Goal: Task Accomplishment & Management: Use online tool/utility

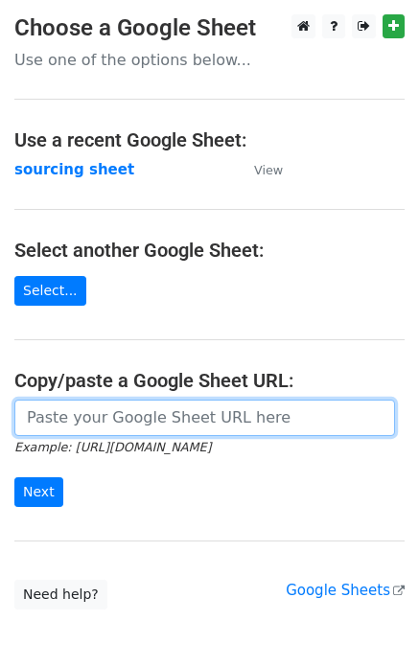
click at [122, 424] on input "url" at bounding box center [204, 417] width 380 height 36
paste input "https://docs.google.com/spreadsheets/d/1wD6lSmvFvXxRHy8XL6iER5cI7pKzGo_S9Nh0RVd…"
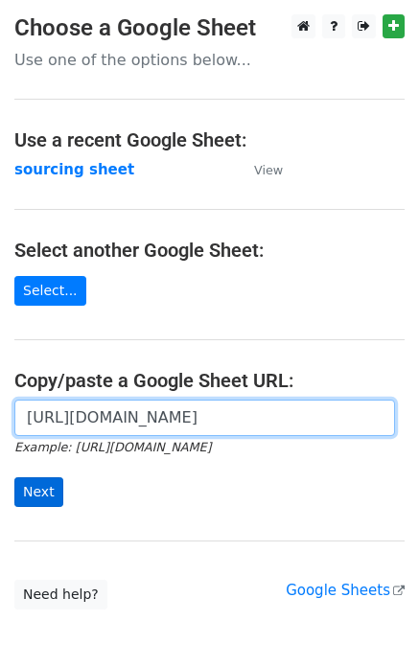
type input "https://docs.google.com/spreadsheets/d/1wD6lSmvFvXxRHy8XL6iER5cI7pKzGo_S9Nh0RVd…"
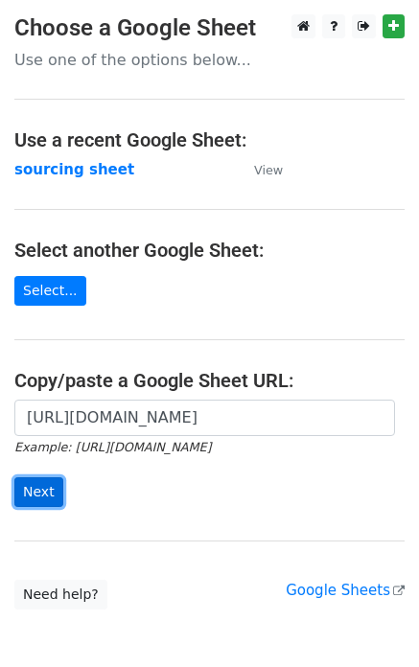
scroll to position [0, 0]
click at [44, 496] on input "Next" at bounding box center [38, 492] width 49 height 30
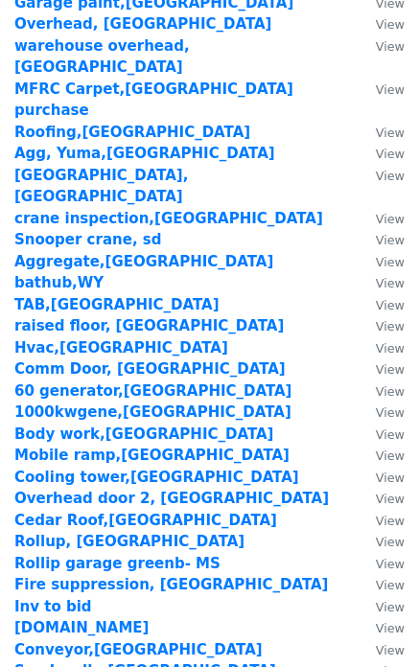
scroll to position [2156, 0]
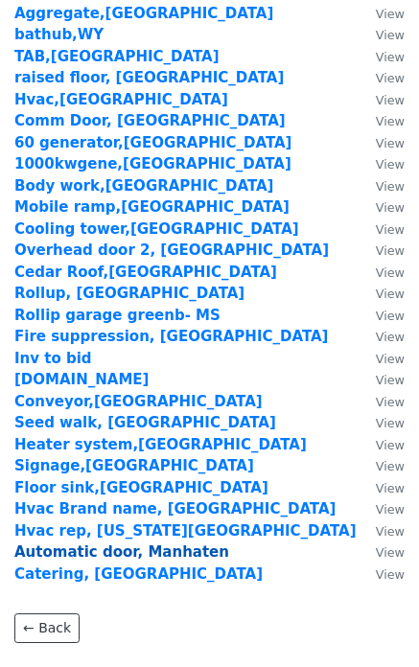
click at [146, 543] on strong "Automatic door, Manhaten" at bounding box center [121, 551] width 215 height 17
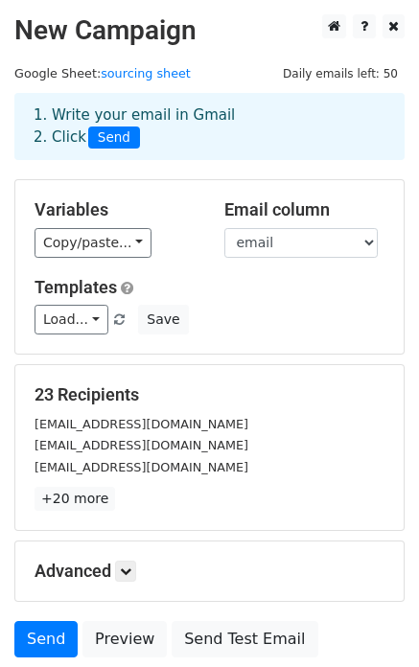
scroll to position [96, 0]
